Goal: Answer question/provide support: Share knowledge or assist other users

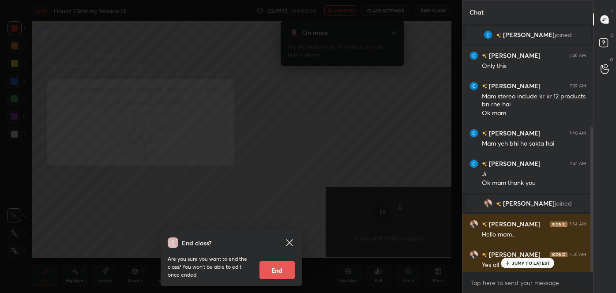
scroll to position [172, 128]
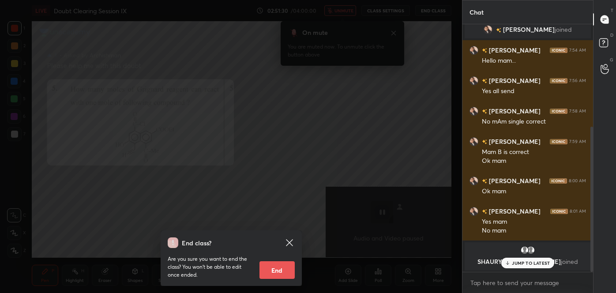
click at [527, 261] on p "JUMP TO LATEST" at bounding box center [531, 262] width 38 height 5
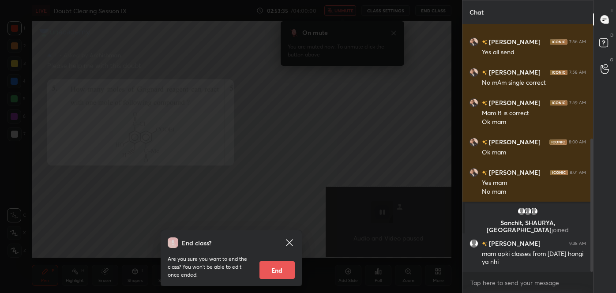
click at [288, 240] on icon at bounding box center [289, 242] width 11 height 11
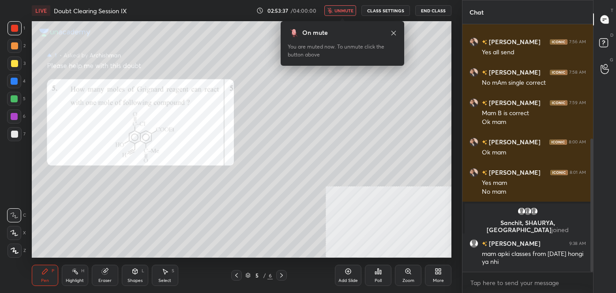
click at [332, 6] on button "unmute" at bounding box center [340, 10] width 32 height 11
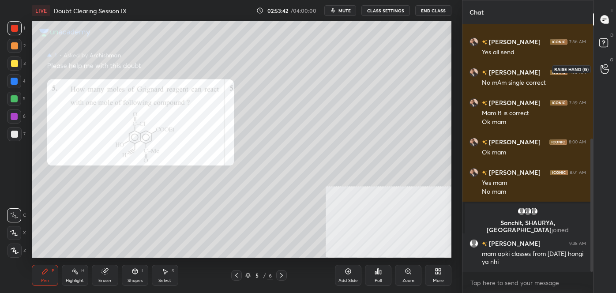
click at [602, 71] on icon at bounding box center [604, 69] width 8 height 10
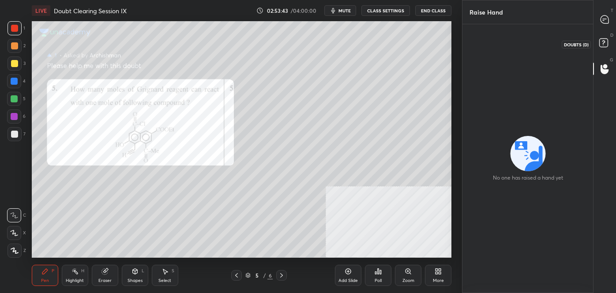
click at [609, 45] on icon at bounding box center [605, 44] width 16 height 16
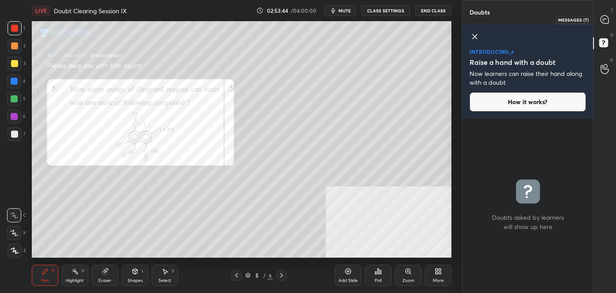
click at [599, 18] on div at bounding box center [605, 19] width 18 height 16
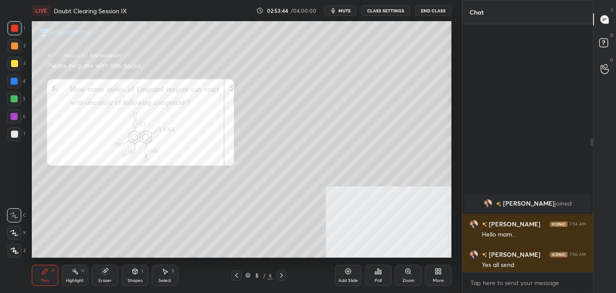
scroll to position [245, 128]
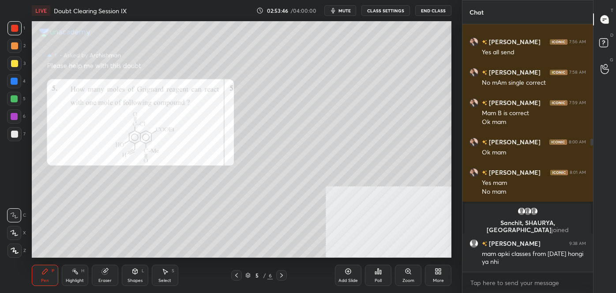
click at [604, 55] on div "D Doubts (D)" at bounding box center [604, 44] width 22 height 25
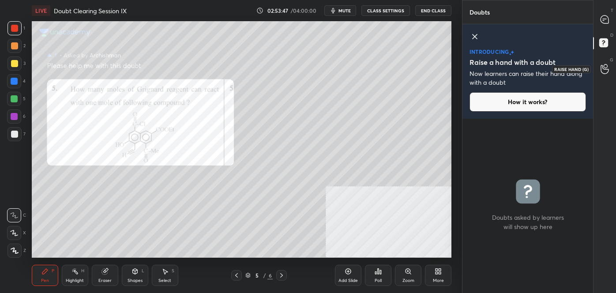
click at [607, 71] on icon at bounding box center [604, 69] width 8 height 10
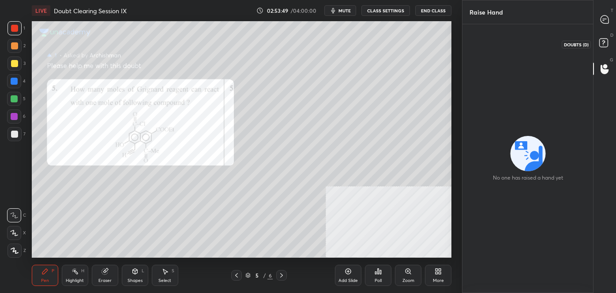
click at [603, 37] on icon at bounding box center [605, 44] width 16 height 16
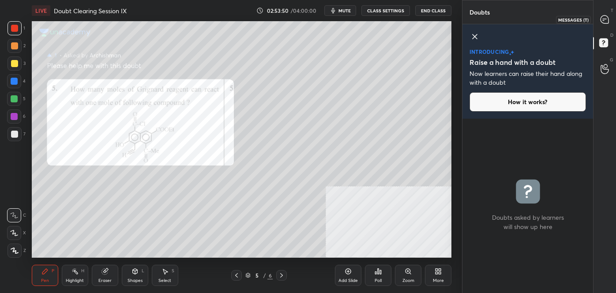
click at [608, 19] on icon at bounding box center [604, 19] width 8 height 8
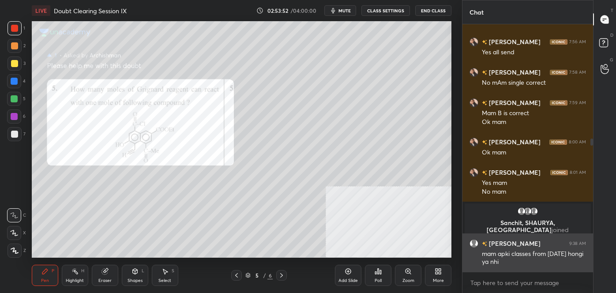
click at [507, 240] on h6 "[PERSON_NAME]" at bounding box center [513, 243] width 53 height 9
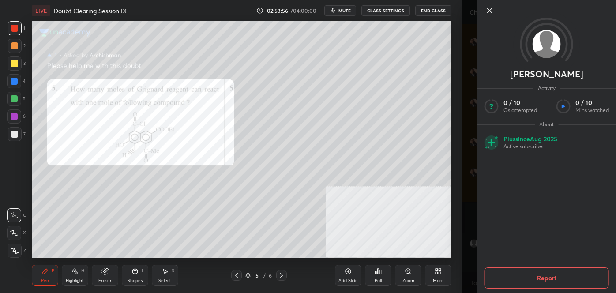
click at [490, 9] on icon at bounding box center [489, 10] width 4 height 4
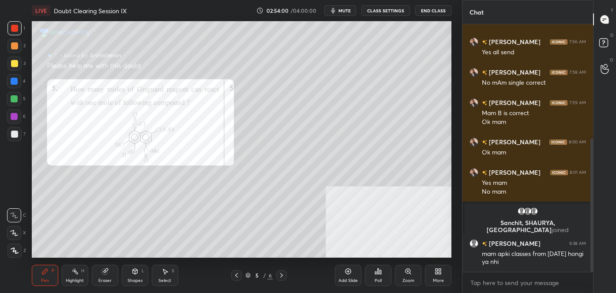
drag, startPoint x: 593, startPoint y: 206, endPoint x: 594, endPoint y: 198, distance: 7.1
click at [594, 198] on div "T Messages (T) D Doubts (D) G Raise Hand (G)" at bounding box center [604, 146] width 23 height 293
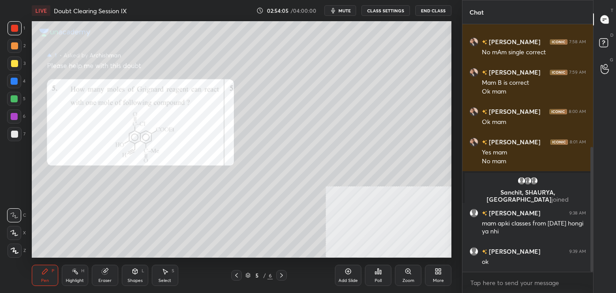
click at [431, 7] on button "End Class" at bounding box center [433, 10] width 36 height 11
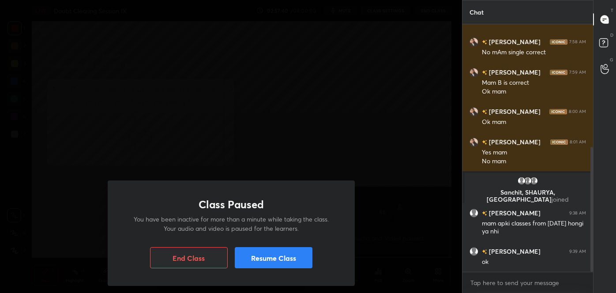
click at [293, 263] on button "Resume Class" at bounding box center [274, 257] width 78 height 21
click at [299, 265] on button "Resume Class" at bounding box center [274, 257] width 78 height 21
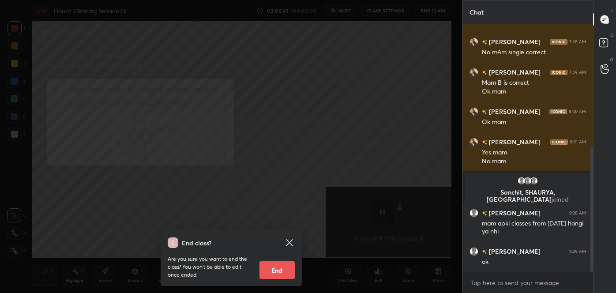
click at [599, 35] on div "D Doubts (D)" at bounding box center [604, 44] width 22 height 25
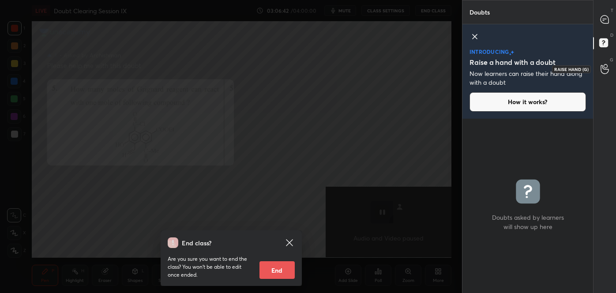
click at [608, 71] on icon at bounding box center [604, 69] width 8 height 9
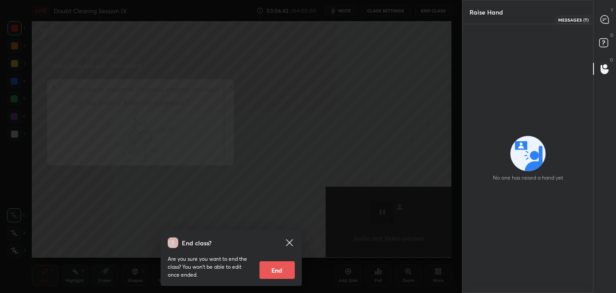
click at [601, 25] on div at bounding box center [605, 19] width 18 height 16
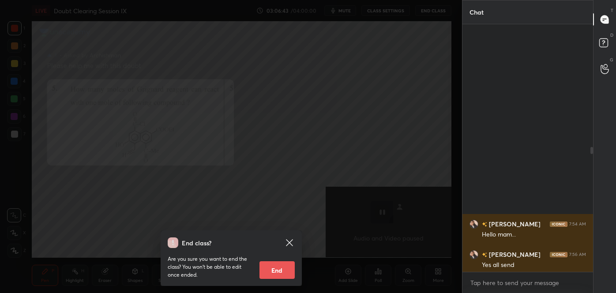
scroll to position [245, 128]
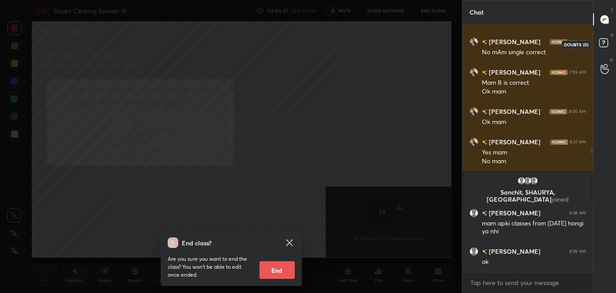
click at [599, 50] on icon at bounding box center [605, 44] width 16 height 16
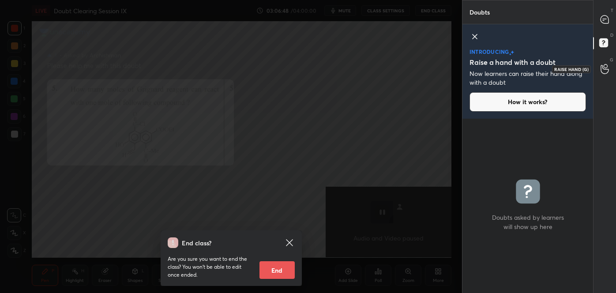
click at [599, 67] on div at bounding box center [605, 69] width 18 height 16
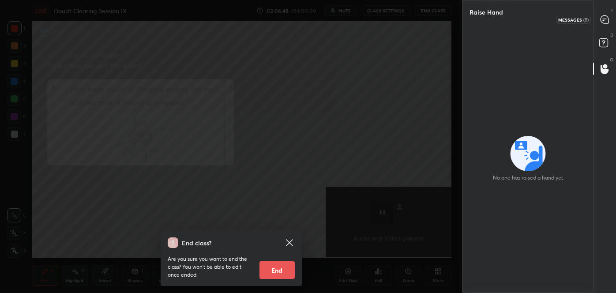
click at [602, 24] on div at bounding box center [605, 19] width 18 height 16
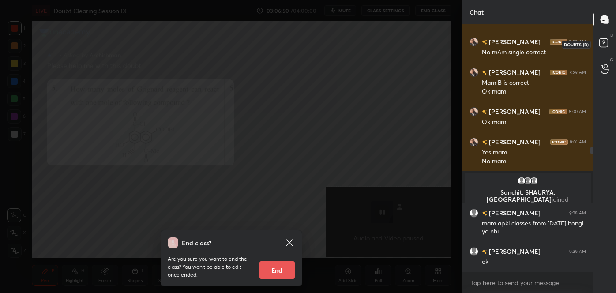
click at [607, 48] on icon at bounding box center [605, 44] width 16 height 16
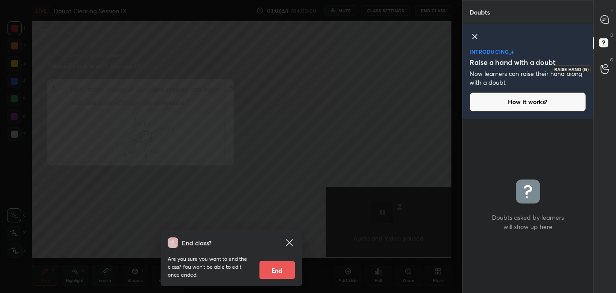
click at [601, 67] on icon at bounding box center [604, 69] width 8 height 10
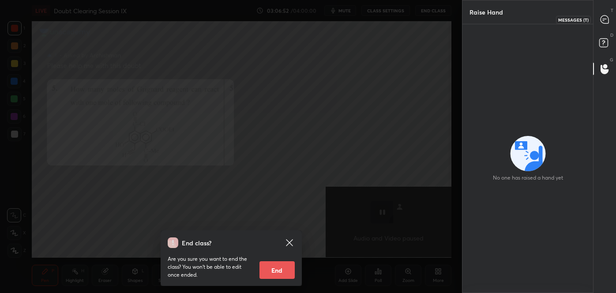
click at [600, 21] on icon at bounding box center [604, 19] width 9 height 9
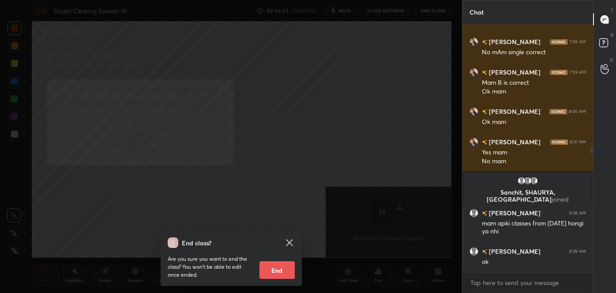
click at [600, 34] on div "D Doubts (D)" at bounding box center [604, 44] width 22 height 25
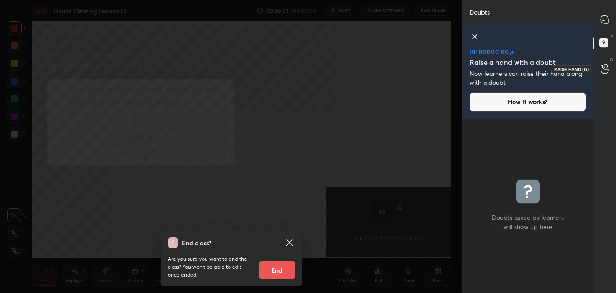
click at [601, 68] on icon at bounding box center [604, 69] width 8 height 10
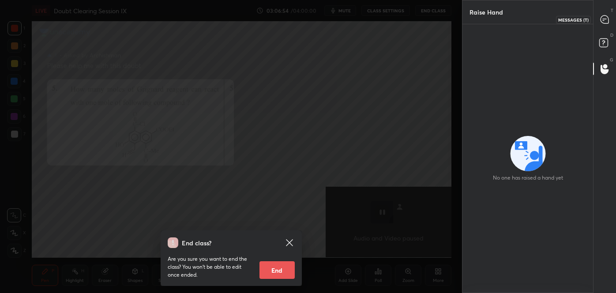
click at [602, 20] on icon at bounding box center [602, 20] width 1 height 0
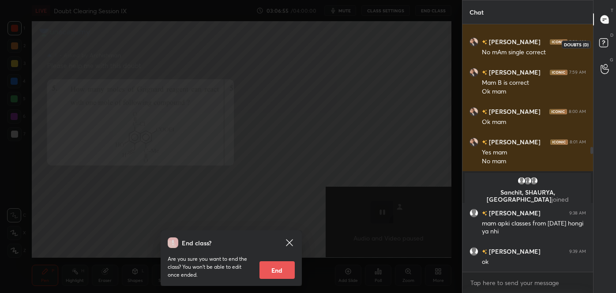
click at [601, 42] on rect at bounding box center [603, 43] width 8 height 8
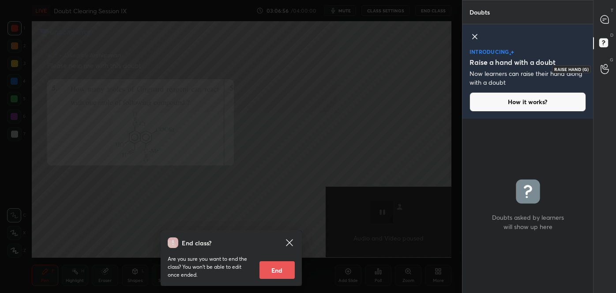
click at [600, 61] on div at bounding box center [605, 69] width 18 height 16
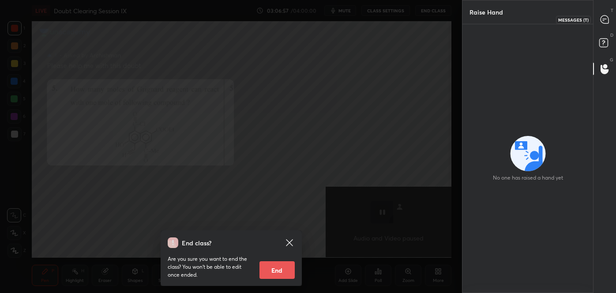
click at [596, 12] on div at bounding box center [605, 19] width 18 height 16
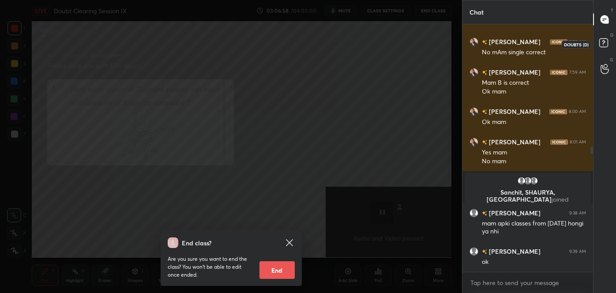
click at [602, 37] on icon at bounding box center [605, 44] width 16 height 16
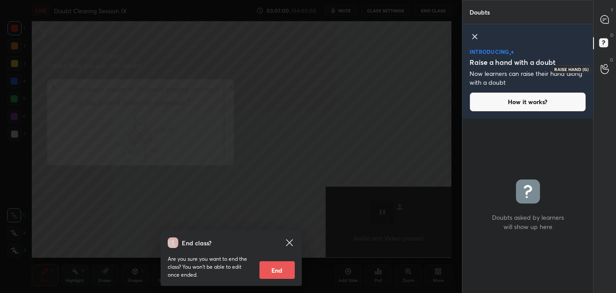
click at [607, 70] on icon at bounding box center [604, 69] width 8 height 10
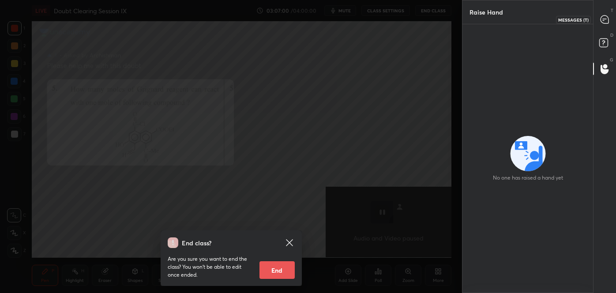
click at [607, 21] on icon at bounding box center [604, 19] width 8 height 8
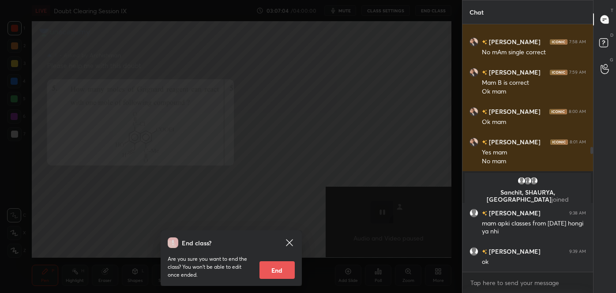
click at [598, 34] on div "D Doubts (D)" at bounding box center [604, 44] width 22 height 25
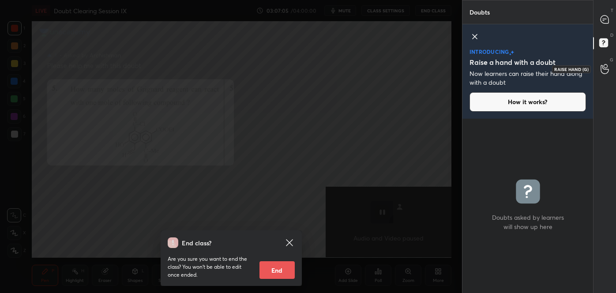
click at [601, 62] on div at bounding box center [605, 69] width 18 height 16
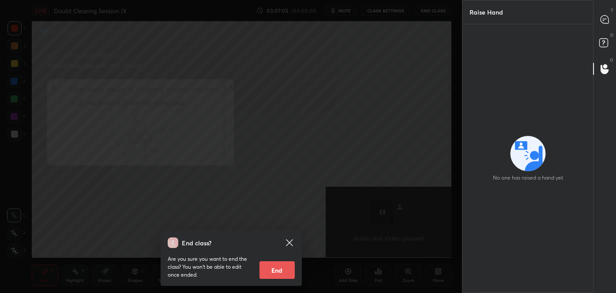
click at [609, 4] on div "T Messages (T) D Doubts (D) G Raise Hand (G)" at bounding box center [604, 146] width 23 height 293
click at [604, 15] on icon at bounding box center [604, 19] width 9 height 9
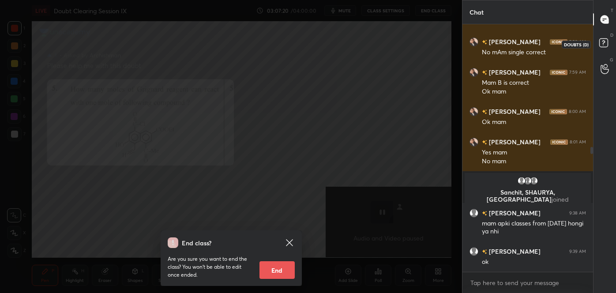
click at [601, 39] on rect at bounding box center [603, 43] width 8 height 8
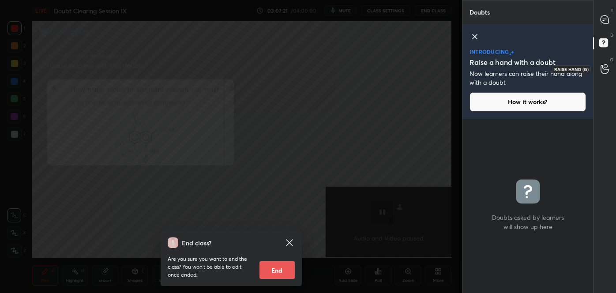
click at [602, 73] on icon at bounding box center [604, 69] width 8 height 10
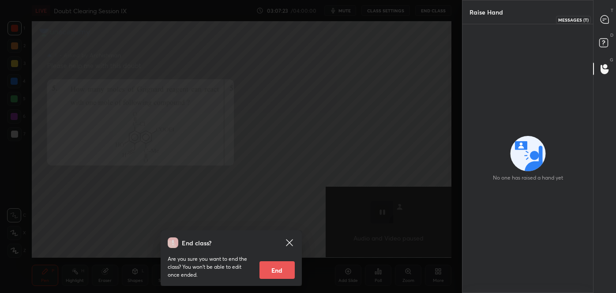
click at [598, 12] on div at bounding box center [605, 19] width 18 height 16
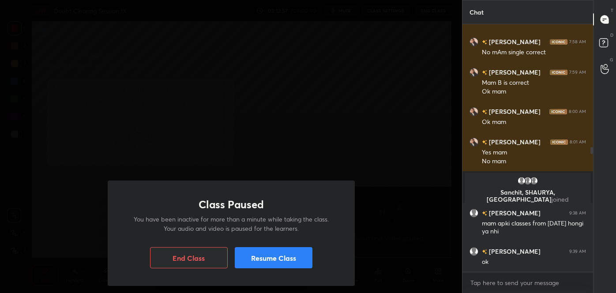
click at [362, 189] on div "Class Paused You have been inactive for more than a minute while taking the cla…" at bounding box center [231, 146] width 462 height 293
click at [299, 262] on button "Resume Class" at bounding box center [274, 257] width 78 height 21
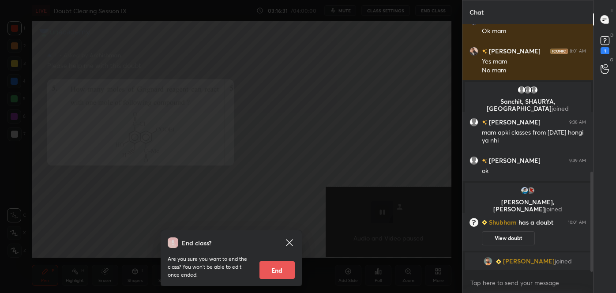
scroll to position [364, 0]
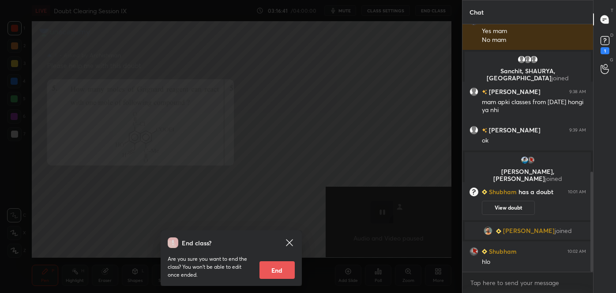
click at [290, 241] on icon at bounding box center [289, 242] width 11 height 11
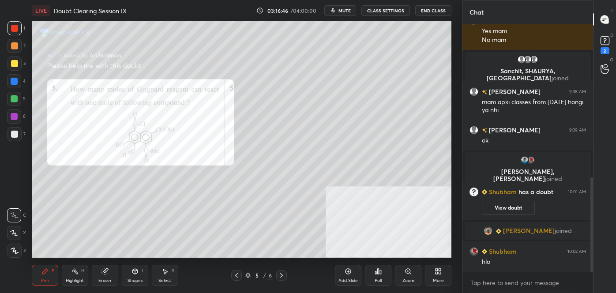
scroll to position [402, 0]
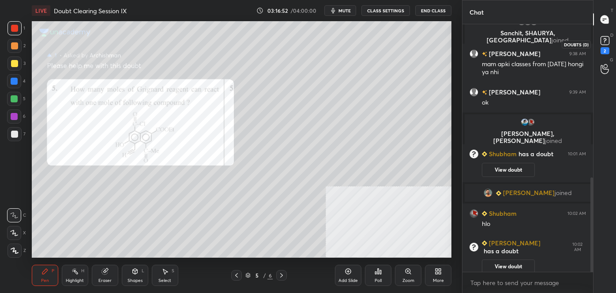
click at [609, 39] on rect at bounding box center [604, 41] width 8 height 8
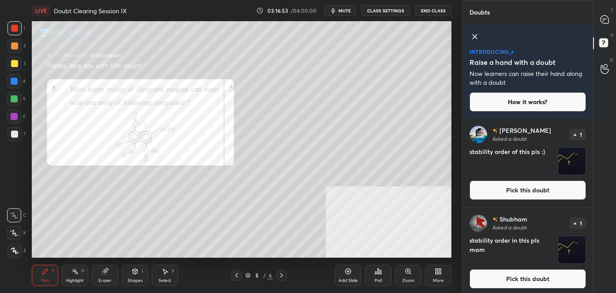
drag, startPoint x: 509, startPoint y: 278, endPoint x: 509, endPoint y: 288, distance: 10.6
click at [510, 277] on button "Pick this doubt" at bounding box center [527, 278] width 116 height 19
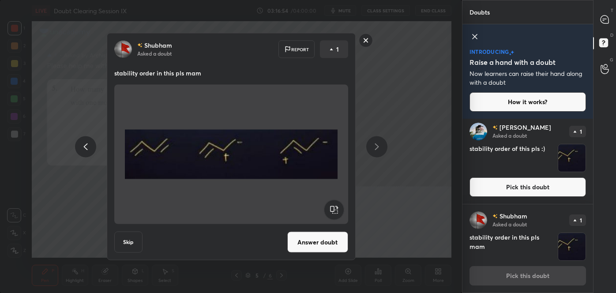
click at [314, 242] on button "Answer doubt" at bounding box center [317, 242] width 61 height 21
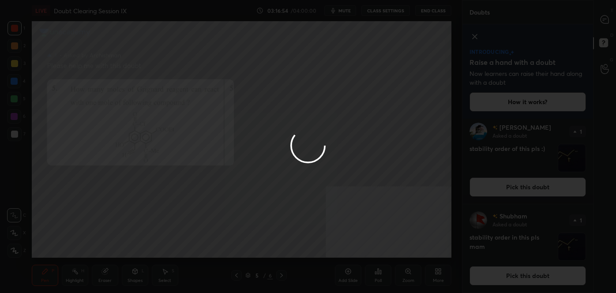
scroll to position [0, 0]
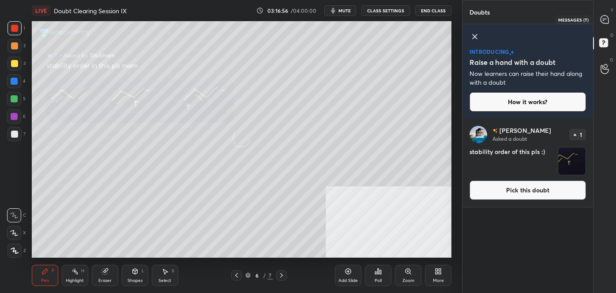
click at [602, 22] on icon at bounding box center [604, 19] width 8 height 8
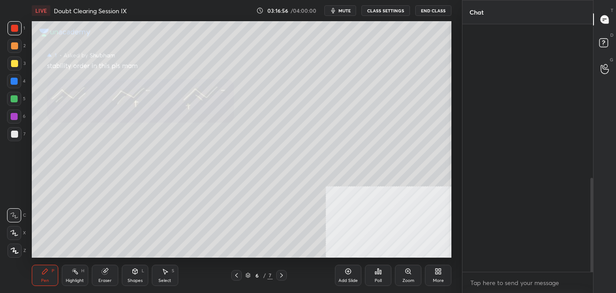
scroll to position [245, 128]
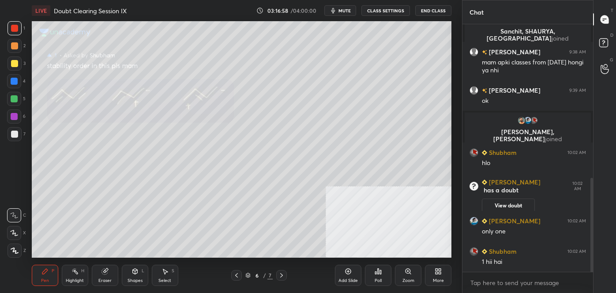
drag, startPoint x: 11, startPoint y: 79, endPoint x: 20, endPoint y: 80, distance: 9.3
click at [11, 79] on div at bounding box center [14, 81] width 7 height 7
click at [15, 20] on div "1 2 3 4 5 6 7 C X Z C X Z E E Erase all H H LIVE Doubt Clearing Session IX 03:1…" at bounding box center [227, 146] width 455 height 293
click at [15, 25] on div at bounding box center [14, 28] width 7 height 7
click at [11, 51] on div at bounding box center [14, 46] width 14 height 14
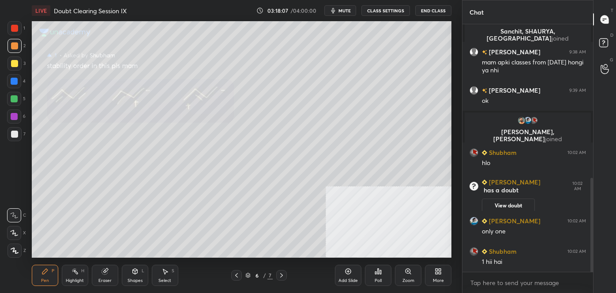
click at [11, 30] on div at bounding box center [14, 28] width 14 height 14
click at [11, 81] on div at bounding box center [14, 81] width 7 height 7
click at [613, 44] on div at bounding box center [605, 44] width 18 height 16
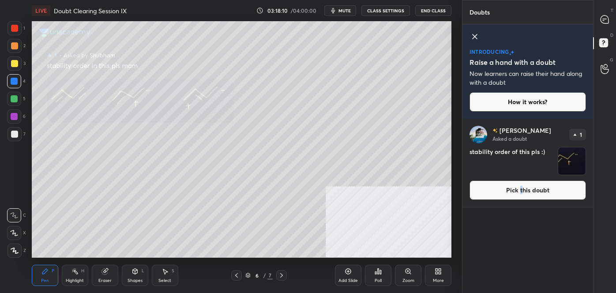
click at [521, 192] on button "Pick this doubt" at bounding box center [527, 189] width 116 height 19
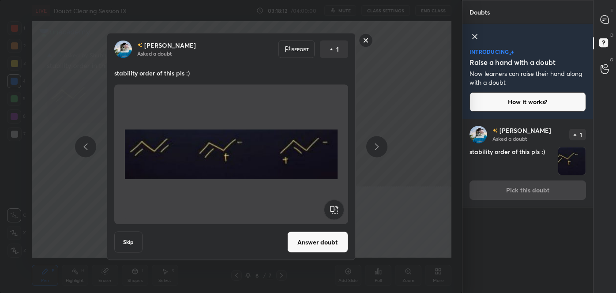
click at [312, 234] on button "Answer doubt" at bounding box center [317, 242] width 61 height 21
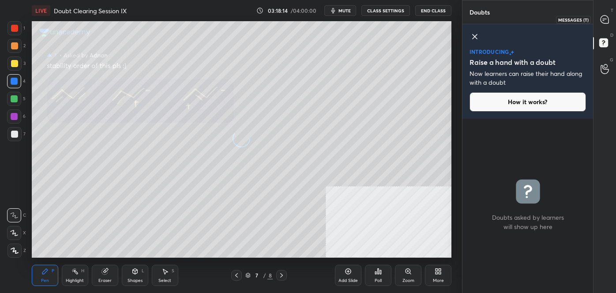
drag, startPoint x: 603, startPoint y: 26, endPoint x: 609, endPoint y: 27, distance: 5.9
click at [604, 25] on div at bounding box center [605, 19] width 18 height 16
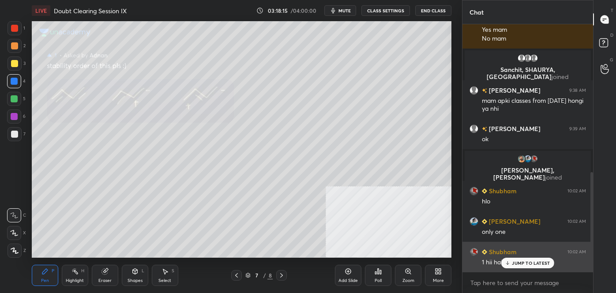
click at [510, 259] on div "JUMP TO LATEST" at bounding box center [527, 263] width 53 height 11
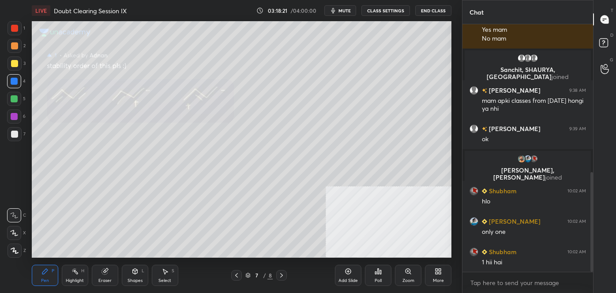
click at [240, 273] on div at bounding box center [236, 275] width 11 height 11
click at [285, 274] on div at bounding box center [281, 275] width 11 height 11
click at [284, 274] on icon at bounding box center [281, 275] width 7 height 7
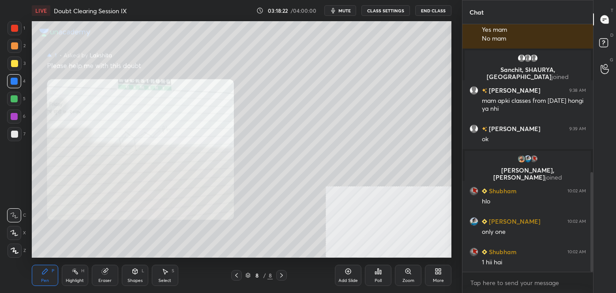
click at [284, 274] on icon at bounding box center [281, 275] width 7 height 7
click at [284, 275] on icon at bounding box center [281, 275] width 7 height 7
click at [278, 274] on icon at bounding box center [281, 275] width 7 height 7
click at [20, 23] on div at bounding box center [14, 28] width 14 height 14
click at [609, 41] on icon at bounding box center [605, 44] width 16 height 16
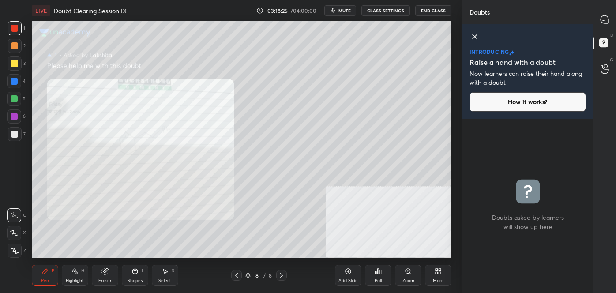
click at [603, 19] on icon at bounding box center [604, 19] width 4 height 0
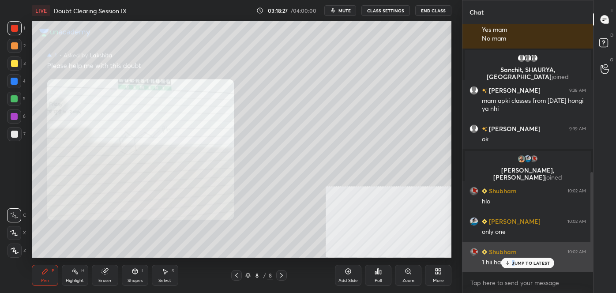
click at [512, 265] on p "JUMP TO LATEST" at bounding box center [531, 262] width 38 height 5
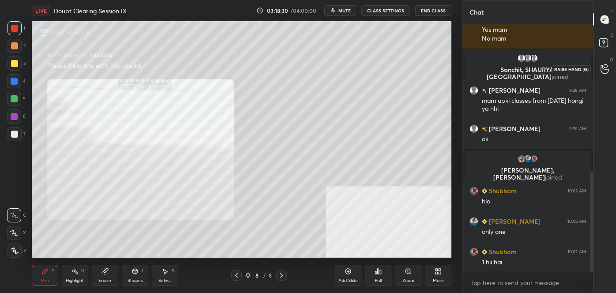
click at [602, 63] on div at bounding box center [605, 69] width 18 height 16
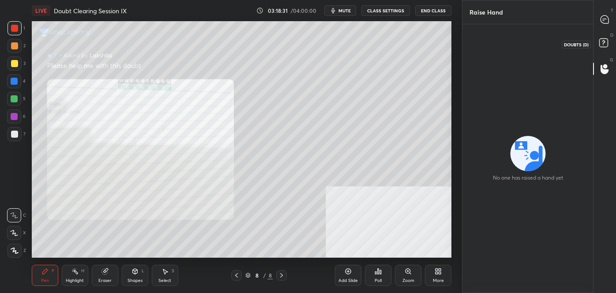
click at [603, 45] on rect at bounding box center [603, 43] width 8 height 8
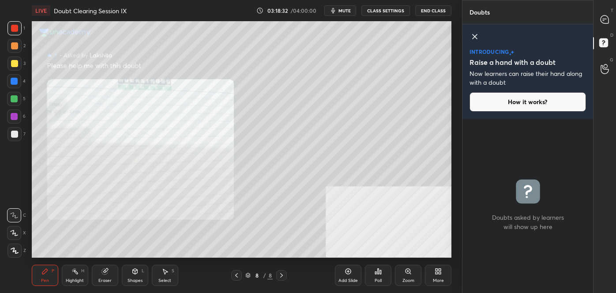
click at [604, 30] on div "T Messages (T)" at bounding box center [604, 19] width 22 height 25
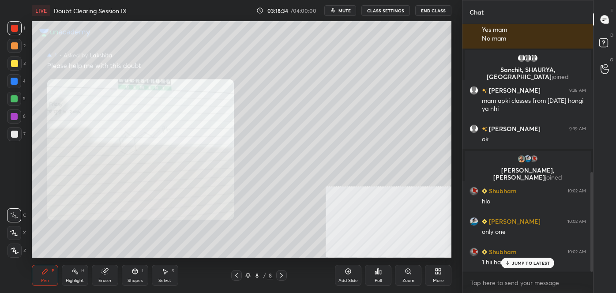
click at [529, 268] on div "JUMP TO LATEST" at bounding box center [527, 263] width 53 height 11
click at [600, 84] on div "T Messages (T) D Doubts (D) G Raise Hand (G)" at bounding box center [604, 146] width 23 height 293
click at [605, 66] on icon at bounding box center [604, 69] width 8 height 10
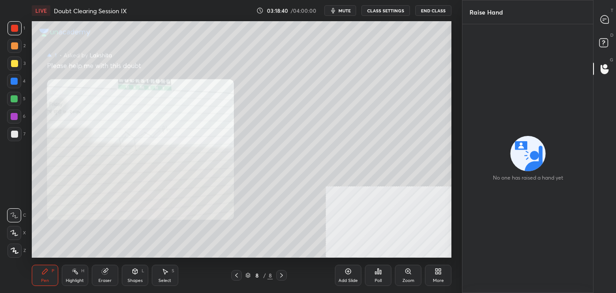
click at [596, 52] on div "D Doubts (D)" at bounding box center [604, 44] width 22 height 25
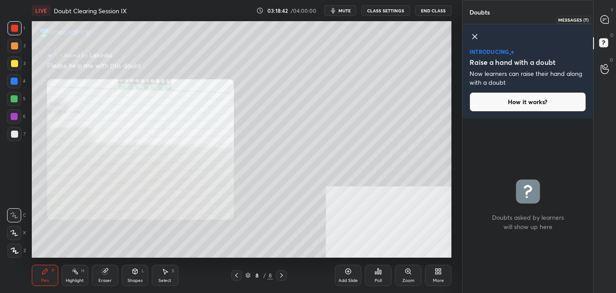
click at [602, 23] on icon at bounding box center [604, 19] width 9 height 9
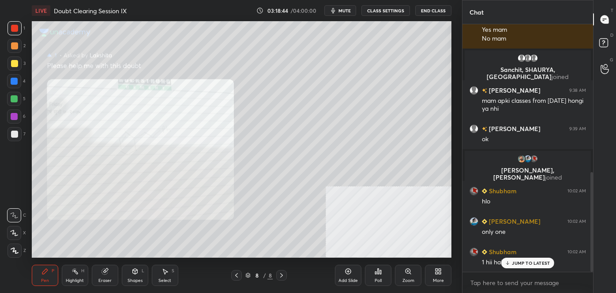
click at [531, 263] on p "JUMP TO LATEST" at bounding box center [531, 262] width 38 height 5
click at [336, 8] on icon "button" at bounding box center [332, 10] width 7 height 7
click at [433, 7] on button "End Class" at bounding box center [433, 10] width 36 height 11
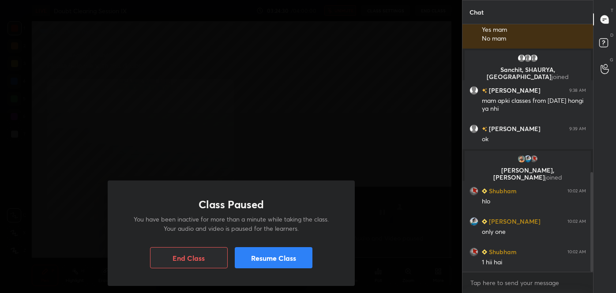
click at [278, 259] on button "Resume Class" at bounding box center [274, 257] width 78 height 21
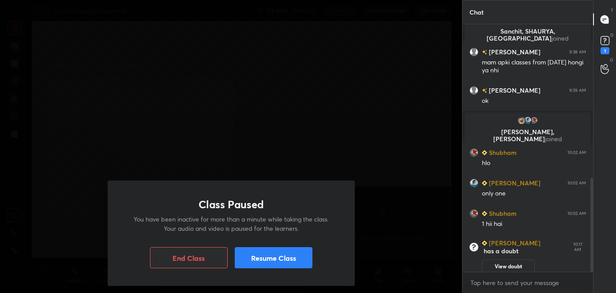
click at [600, 44] on icon at bounding box center [604, 40] width 13 height 13
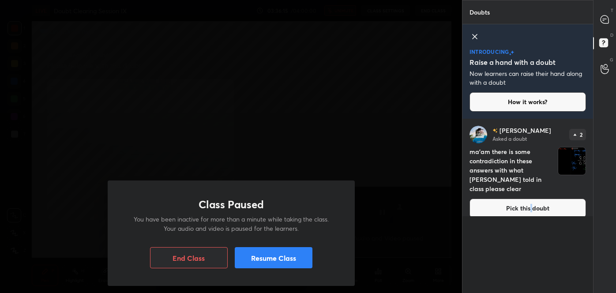
click at [530, 198] on button "Pick this doubt" at bounding box center [527, 207] width 116 height 19
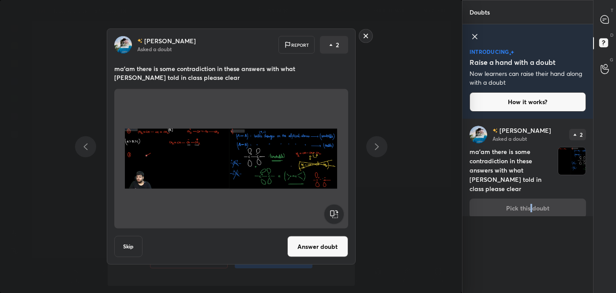
click at [364, 37] on rect at bounding box center [366, 36] width 14 height 14
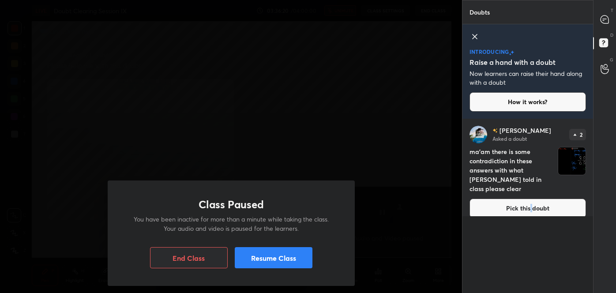
click at [287, 249] on button "Resume Class" at bounding box center [274, 257] width 78 height 21
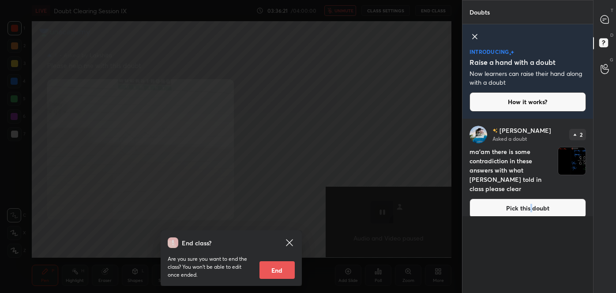
drag, startPoint x: 292, startPoint y: 241, endPoint x: 300, endPoint y: 244, distance: 9.3
click at [291, 242] on icon at bounding box center [289, 242] width 11 height 11
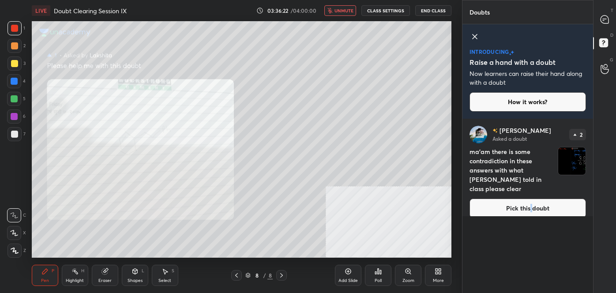
click at [338, 11] on span "unmute" at bounding box center [343, 10] width 19 height 6
click at [601, 17] on icon at bounding box center [604, 19] width 8 height 8
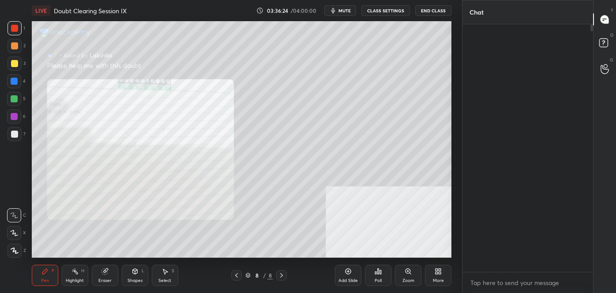
scroll to position [245, 128]
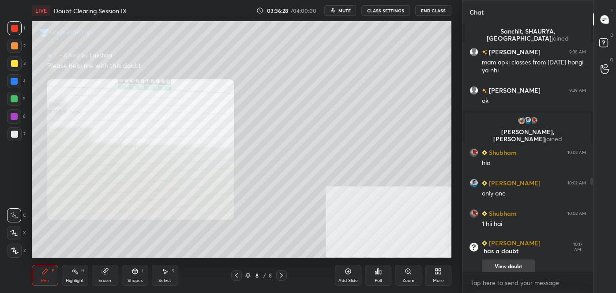
click at [520, 259] on button "View doubt" at bounding box center [508, 266] width 53 height 14
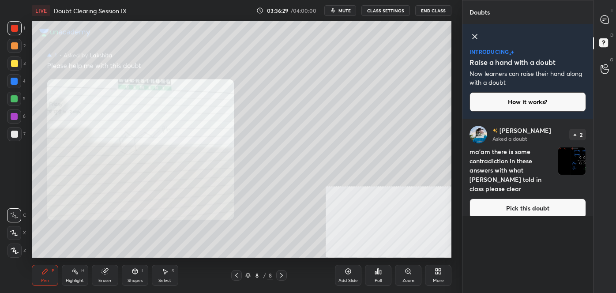
click at [512, 198] on button "Pick this doubt" at bounding box center [527, 207] width 116 height 19
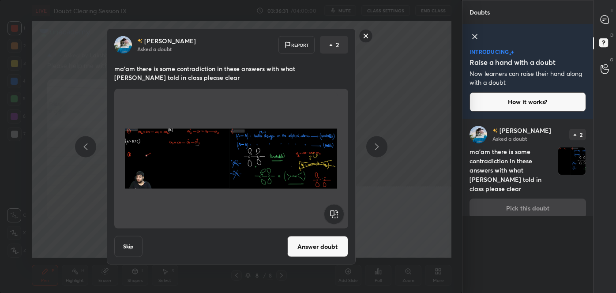
click at [314, 239] on button "Answer doubt" at bounding box center [317, 246] width 61 height 21
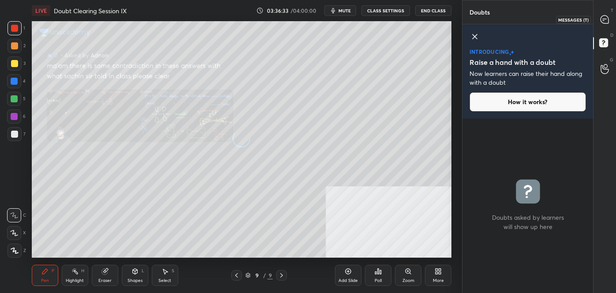
click at [604, 18] on icon at bounding box center [604, 19] width 8 height 8
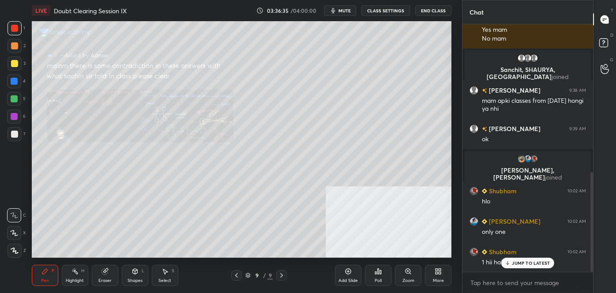
drag, startPoint x: 512, startPoint y: 265, endPoint x: 506, endPoint y: 271, distance: 8.5
click at [510, 265] on div "JUMP TO LATEST" at bounding box center [527, 263] width 53 height 11
drag, startPoint x: 350, startPoint y: 10, endPoint x: 358, endPoint y: 16, distance: 10.0
click at [351, 10] on span "mute" at bounding box center [344, 10] width 12 height 6
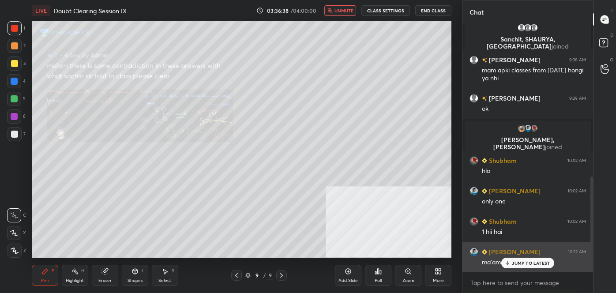
click at [520, 261] on p "JUMP TO LATEST" at bounding box center [531, 262] width 38 height 5
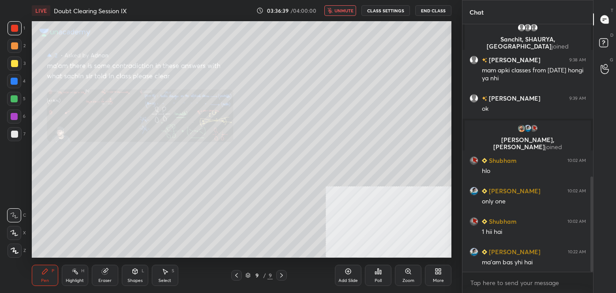
drag, startPoint x: 347, startPoint y: 11, endPoint x: 357, endPoint y: 21, distance: 14.0
click at [347, 11] on span "unmute" at bounding box center [343, 10] width 19 height 6
click at [401, 278] on div "Zoom" at bounding box center [408, 275] width 26 height 21
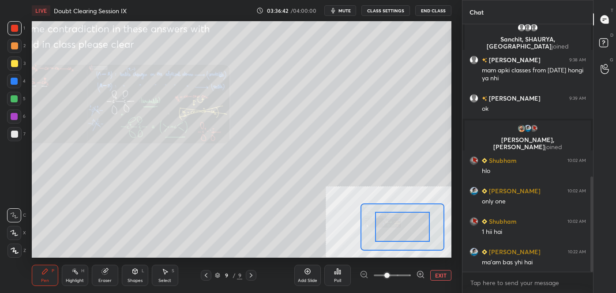
click at [402, 279] on span at bounding box center [392, 275] width 37 height 13
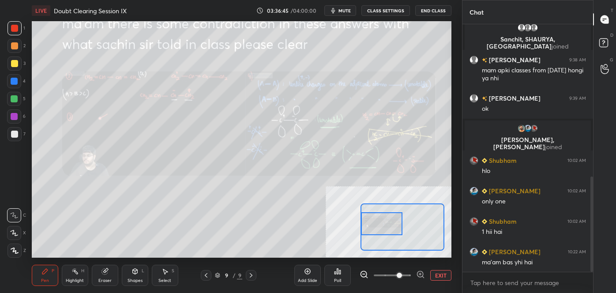
drag, startPoint x: 390, startPoint y: 217, endPoint x: 378, endPoint y: 218, distance: 12.8
click at [378, 218] on div at bounding box center [381, 223] width 41 height 23
click at [8, 62] on div at bounding box center [14, 63] width 14 height 14
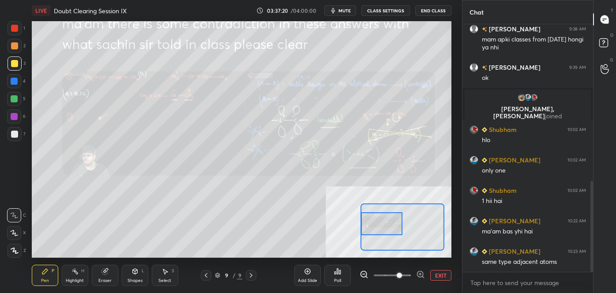
click at [16, 86] on div at bounding box center [14, 81] width 14 height 14
click at [104, 268] on icon at bounding box center [104, 271] width 7 height 7
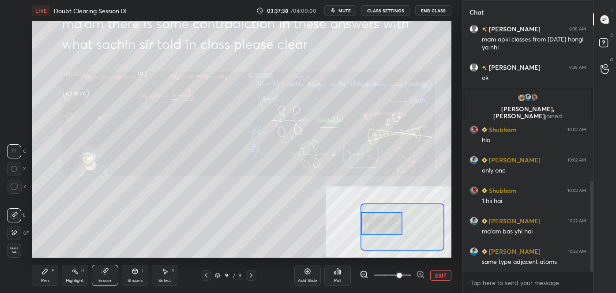
click at [45, 274] on icon at bounding box center [44, 271] width 7 height 7
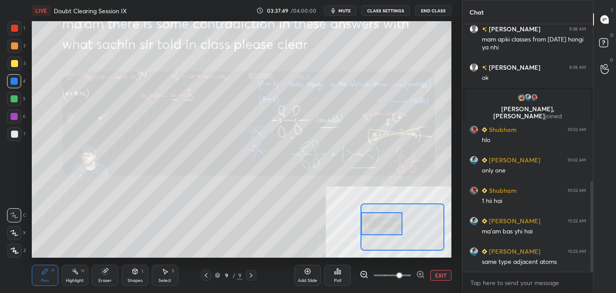
click at [7, 66] on div at bounding box center [14, 63] width 14 height 14
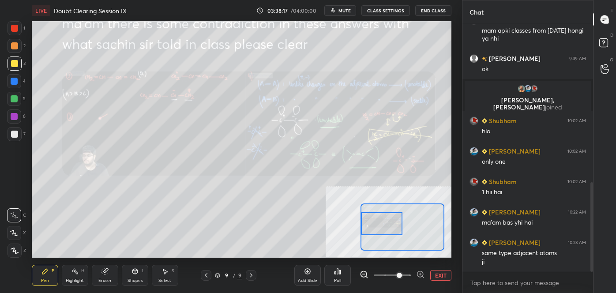
click at [346, 11] on span "mute" at bounding box center [344, 10] width 12 height 6
drag, startPoint x: 342, startPoint y: 11, endPoint x: 347, endPoint y: 20, distance: 10.8
click at [342, 11] on span "unmute" at bounding box center [343, 10] width 19 height 6
click at [105, 278] on div "Eraser" at bounding box center [104, 280] width 13 height 4
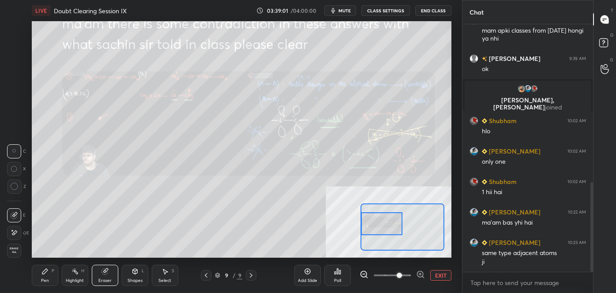
click at [164, 275] on div "Select S" at bounding box center [165, 275] width 26 height 21
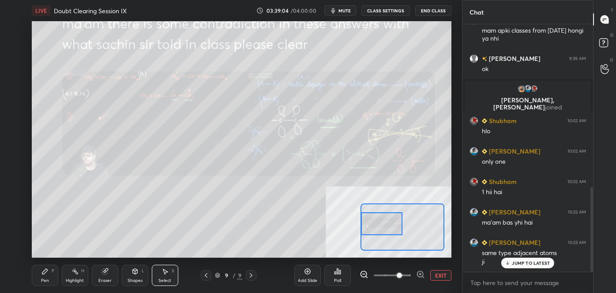
scroll to position [474, 0]
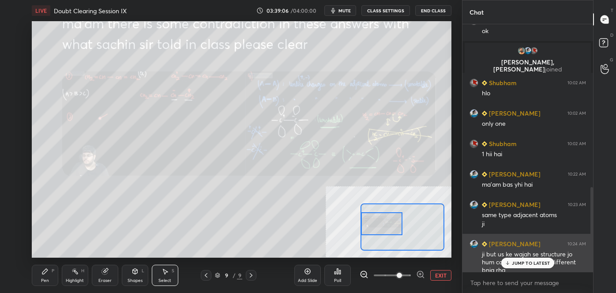
drag, startPoint x: 518, startPoint y: 263, endPoint x: 518, endPoint y: 269, distance: 5.7
click at [518, 262] on p "JUMP TO LATEST" at bounding box center [531, 262] width 38 height 5
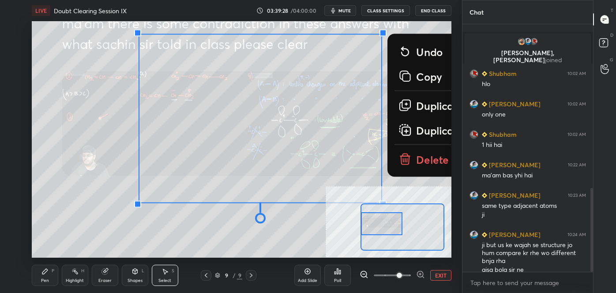
drag, startPoint x: 44, startPoint y: 28, endPoint x: 452, endPoint y: 275, distance: 477.2
click at [469, 282] on div "1 2 3 4 5 6 7 C X Z C X Z E E Erase all H H LIVE Doubt Clearing Session IX 03:3…" at bounding box center [308, 146] width 616 height 293
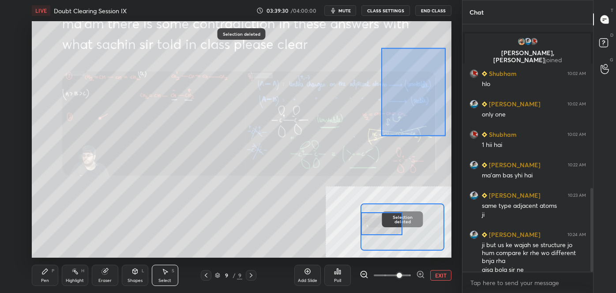
drag, startPoint x: 383, startPoint y: 50, endPoint x: 454, endPoint y: 153, distance: 125.3
click at [452, 153] on div "0 ° Undo Copy Duplicate Duplicate to new slide Delete Selection deleted Setting…" at bounding box center [241, 139] width 426 height 236
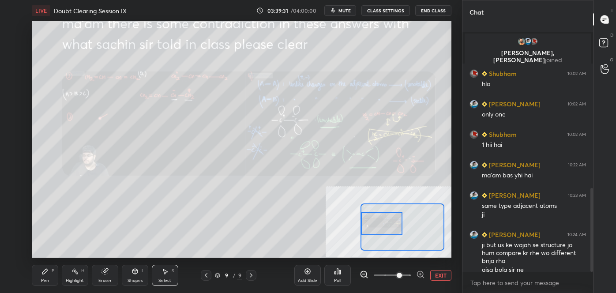
scroll to position [521, 0]
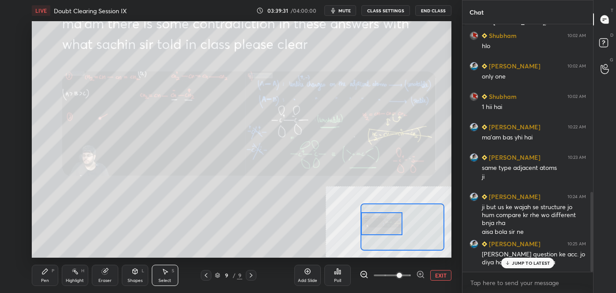
drag, startPoint x: 222, startPoint y: 208, endPoint x: 253, endPoint y: 229, distance: 37.8
click at [252, 228] on div "0 ° Undo Copy Duplicate Duplicate to new slide Delete" at bounding box center [451, 171] width 839 height 472
click at [54, 273] on div "Pen P" at bounding box center [45, 275] width 26 height 21
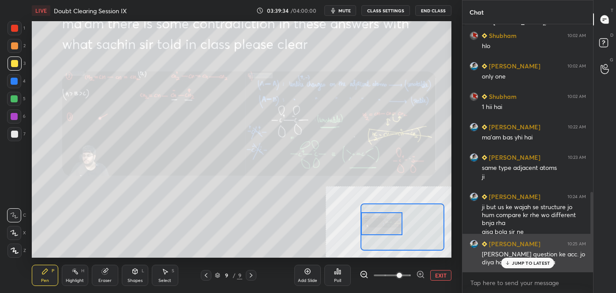
click at [529, 260] on p "JUMP TO LATEST" at bounding box center [531, 262] width 38 height 5
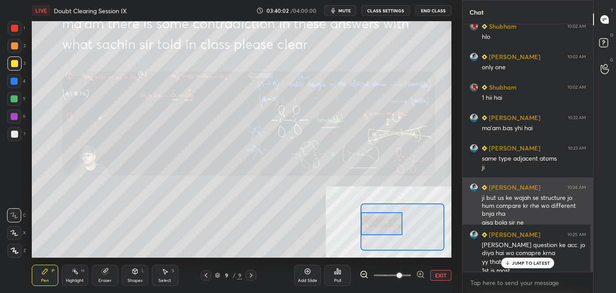
scroll to position [538, 0]
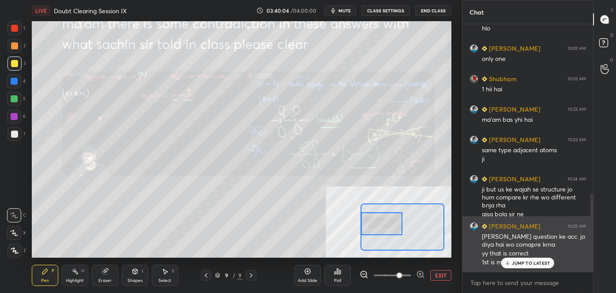
click at [508, 260] on icon at bounding box center [508, 262] width 6 height 5
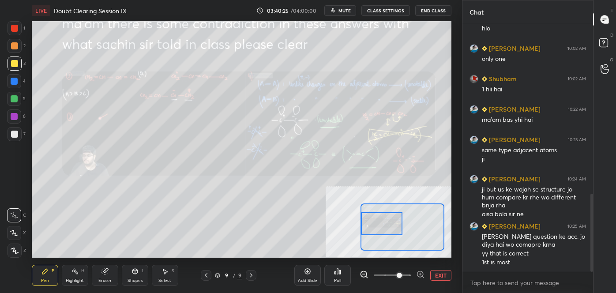
click at [107, 273] on icon at bounding box center [104, 271] width 7 height 7
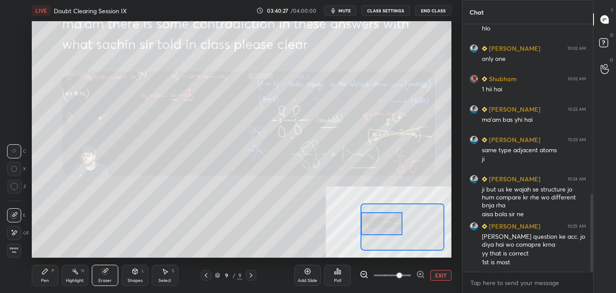
click at [45, 284] on div "Pen P" at bounding box center [45, 275] width 26 height 21
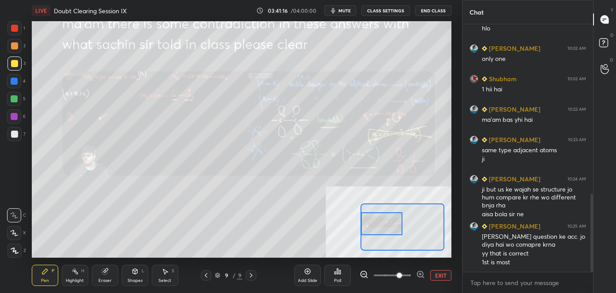
click at [105, 280] on div "Eraser" at bounding box center [104, 280] width 13 height 4
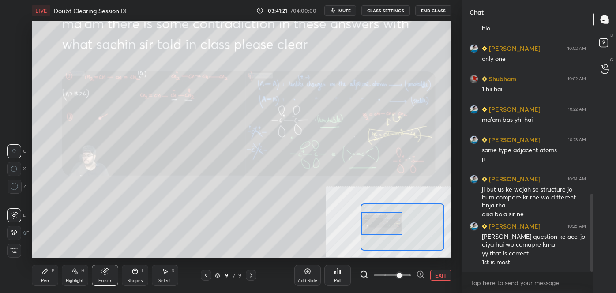
click at [40, 273] on div "Pen P" at bounding box center [45, 275] width 26 height 21
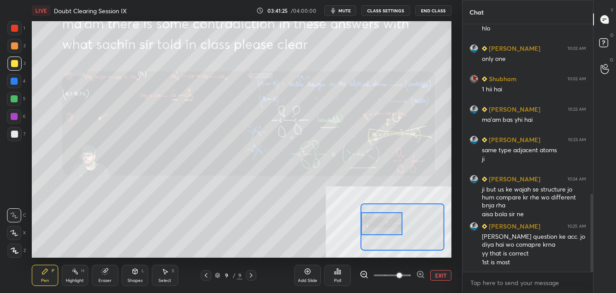
click at [15, 85] on div at bounding box center [14, 81] width 14 height 14
click at [20, 45] on div at bounding box center [14, 46] width 14 height 14
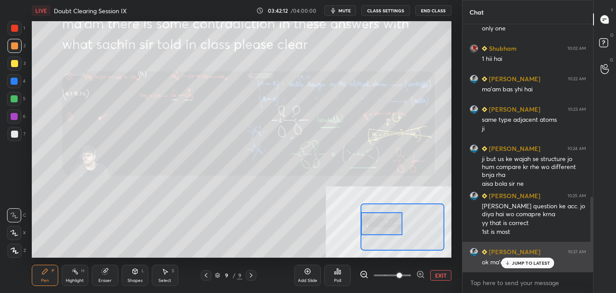
click at [510, 267] on div "JUMP TO LATEST" at bounding box center [527, 263] width 53 height 11
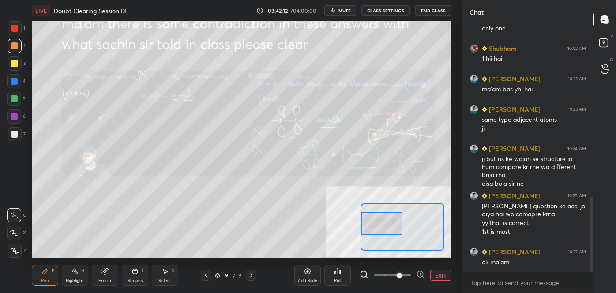
click at [437, 274] on button "EXIT" at bounding box center [440, 275] width 21 height 11
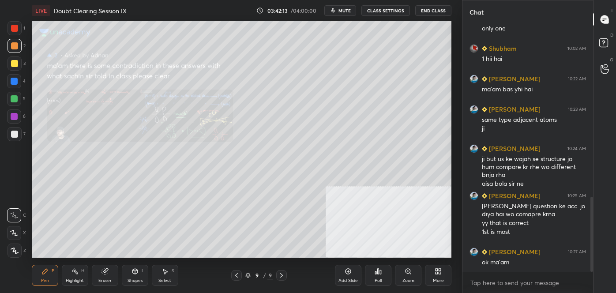
click at [7, 105] on div "1 2 3 4 5 6 7 C X Z C X Z E E Erase all H H" at bounding box center [14, 139] width 28 height 236
click at [13, 102] on div at bounding box center [14, 99] width 14 height 14
click at [17, 67] on div at bounding box center [14, 63] width 14 height 14
click at [13, 27] on div at bounding box center [14, 28] width 7 height 7
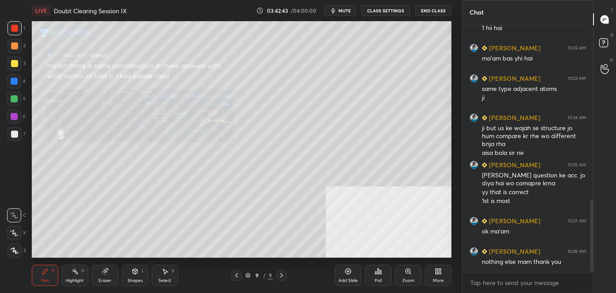
click at [434, 7] on button "End Class" at bounding box center [433, 10] width 36 height 11
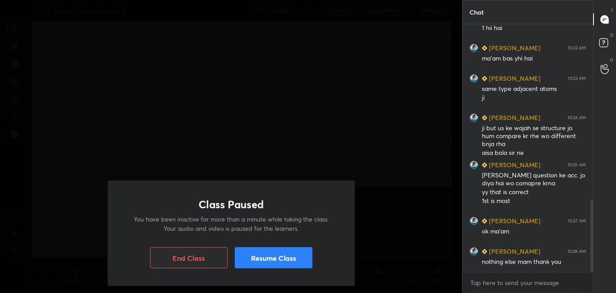
click at [262, 262] on button "Resume Class" at bounding box center [274, 257] width 78 height 21
click at [275, 266] on button "Resume Class" at bounding box center [274, 257] width 78 height 21
click at [288, 265] on button "Resume Class" at bounding box center [274, 257] width 78 height 21
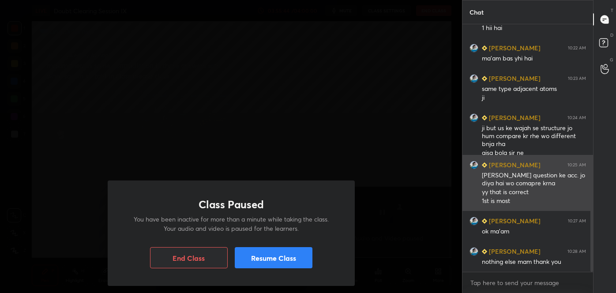
scroll to position [621, 0]
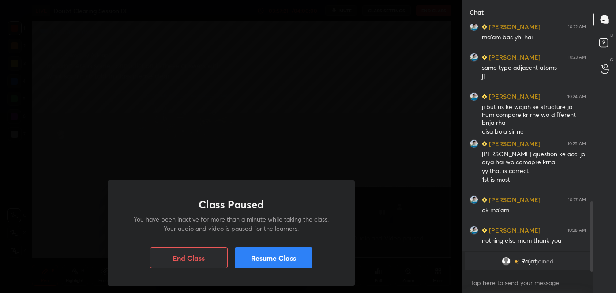
click at [258, 258] on button "Resume Class" at bounding box center [274, 257] width 78 height 21
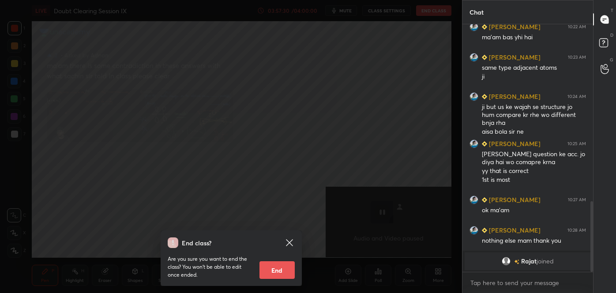
click at [266, 265] on button "End" at bounding box center [276, 270] width 35 height 18
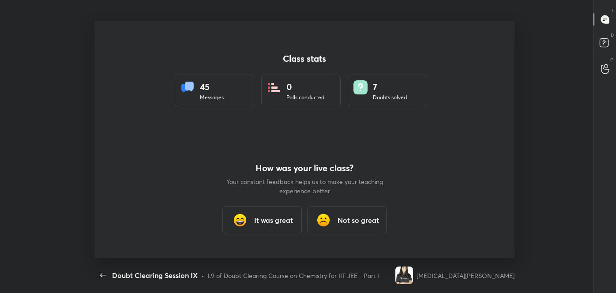
scroll to position [0, 0]
